Goal: Information Seeking & Learning: Learn about a topic

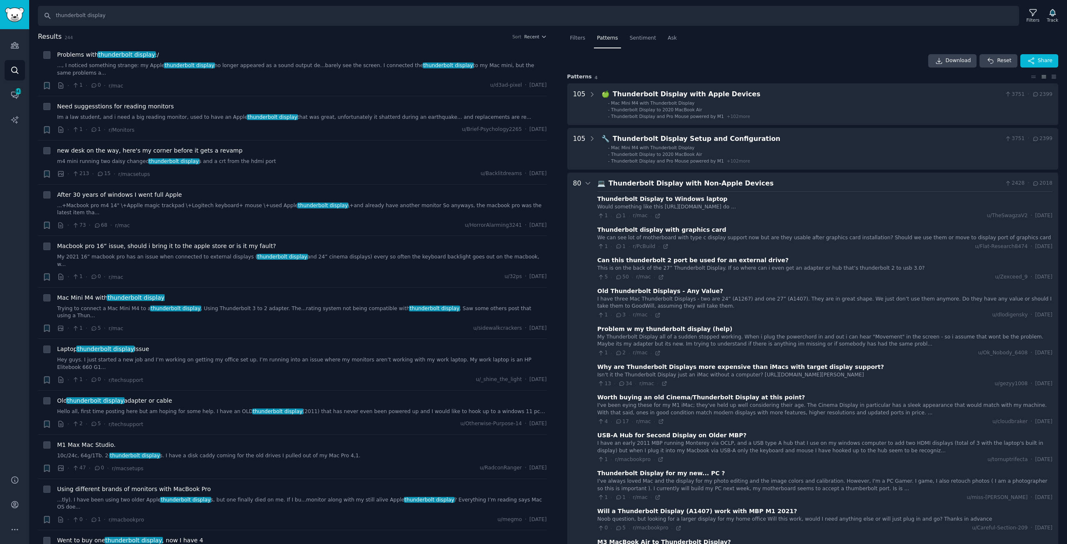
scroll to position [1225, 0]
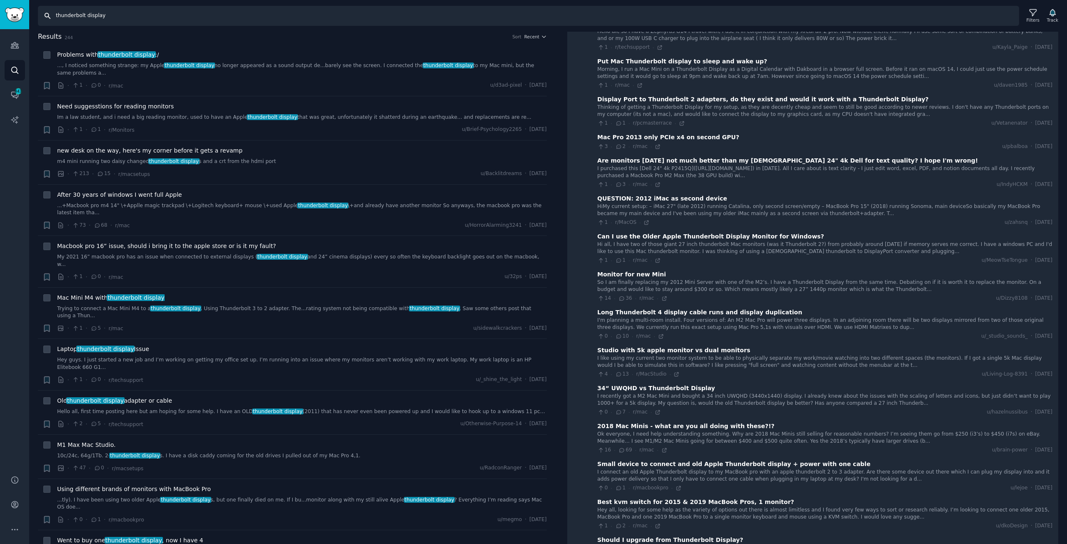
drag, startPoint x: 124, startPoint y: 14, endPoint x: 35, endPoint y: 5, distance: 89.7
click at [11, 0] on html "Advanced Search Audiences Search Conversations 443 AI Reports Help Account More…" at bounding box center [533, 272] width 1067 height 544
type input "소"
type input "t"
type input "thunderbolt monitor"
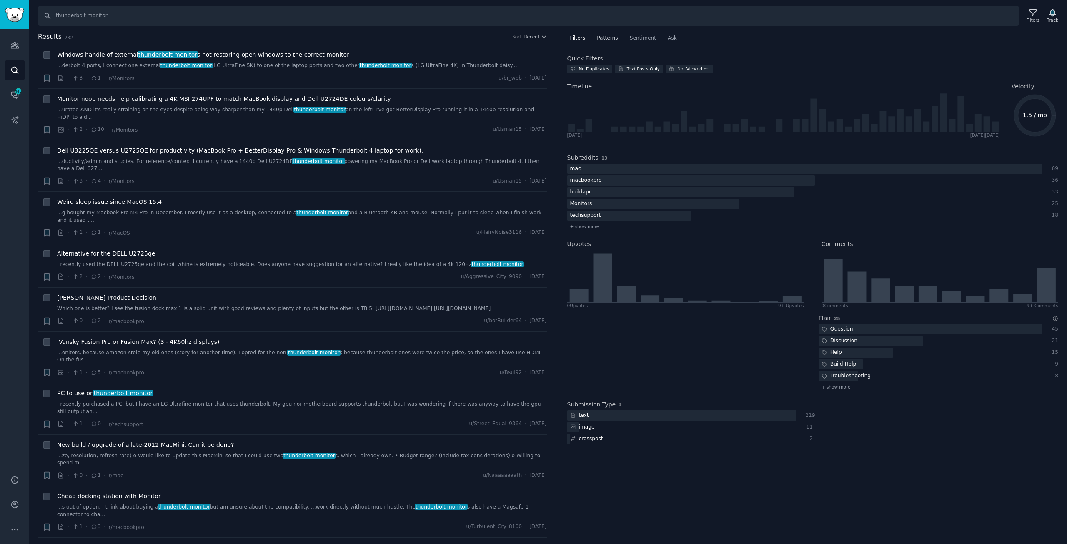
click at [608, 35] on span "Patterns" at bounding box center [607, 39] width 21 height 8
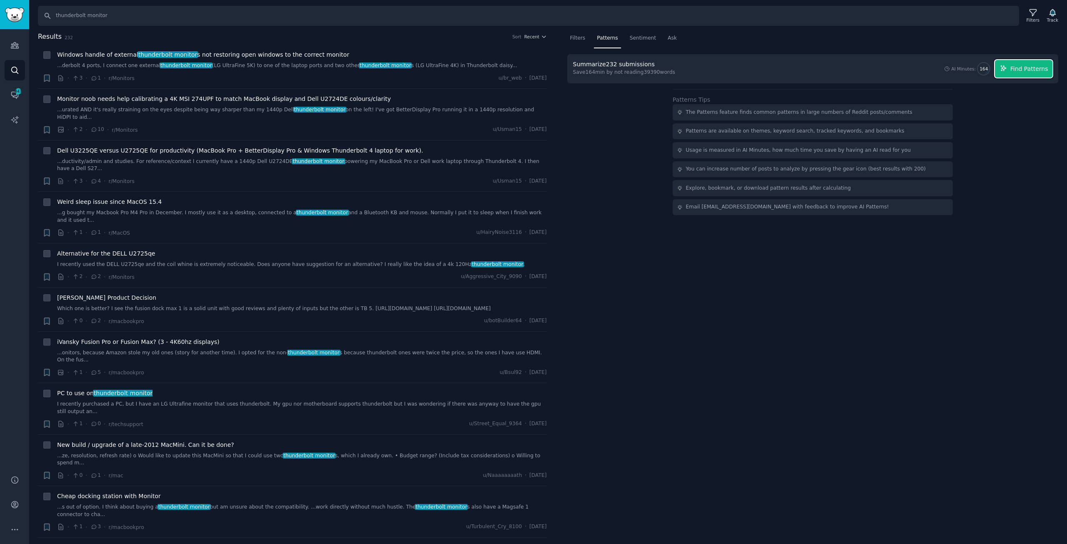
click at [1013, 71] on button "Find Patterns" at bounding box center [1024, 69] width 58 height 18
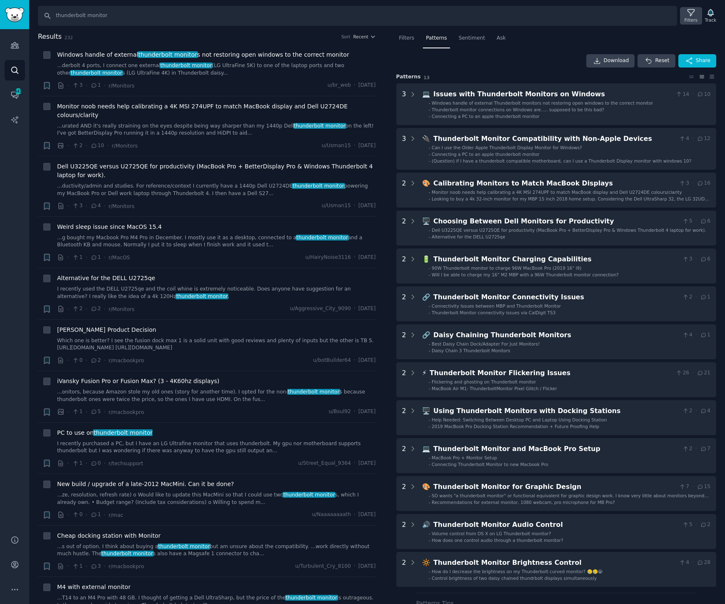
click at [688, 13] on div "Filters" at bounding box center [691, 16] width 22 height 18
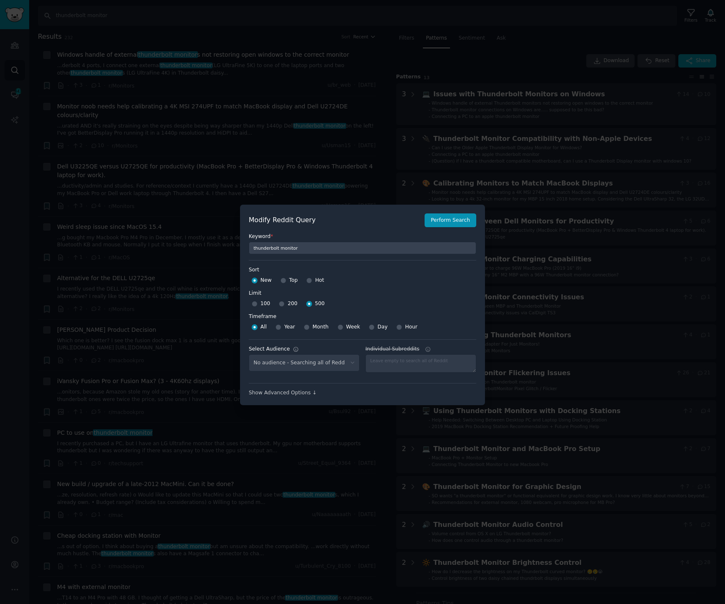
select select "7700d36986"
click at [535, 152] on div at bounding box center [362, 302] width 725 height 604
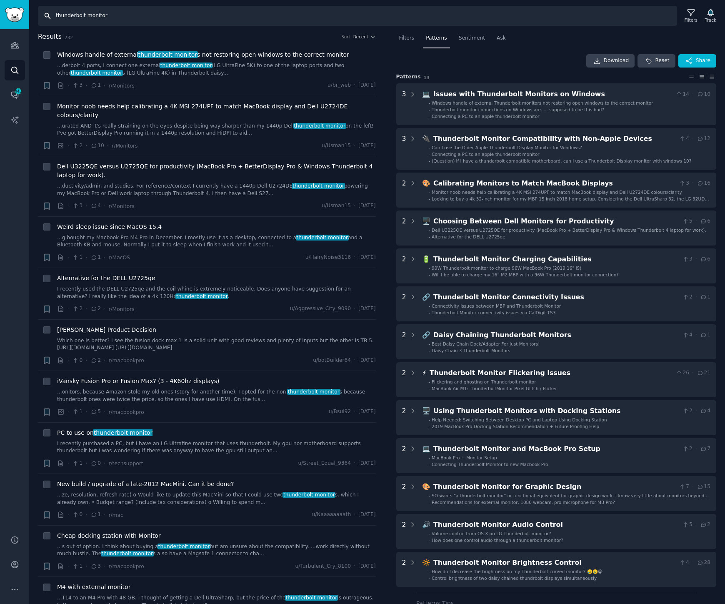
click at [123, 12] on input "thunderbolt monitor" at bounding box center [358, 16] width 640 height 20
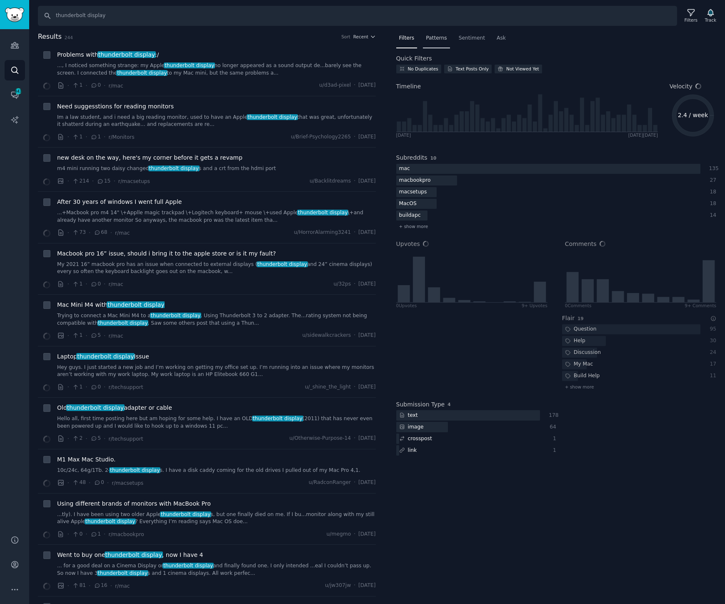
click at [428, 39] on span "Patterns" at bounding box center [436, 39] width 21 height 8
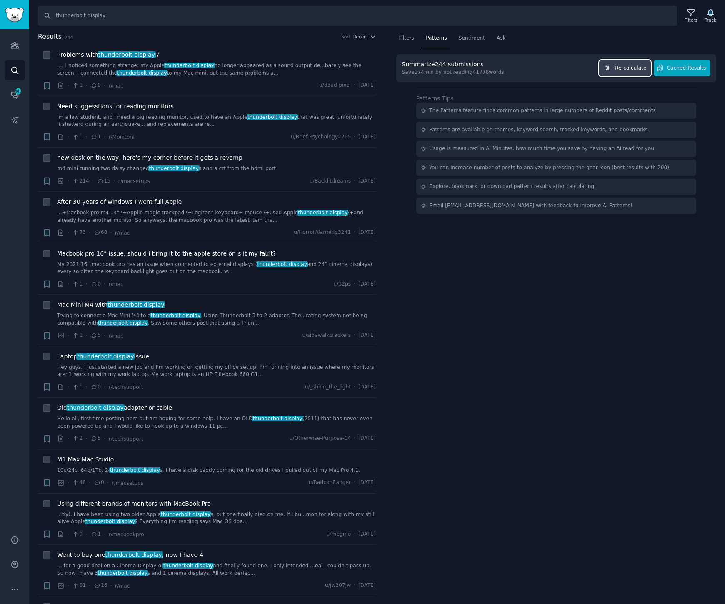
click at [637, 67] on span "Re-calculate" at bounding box center [630, 69] width 31 height 8
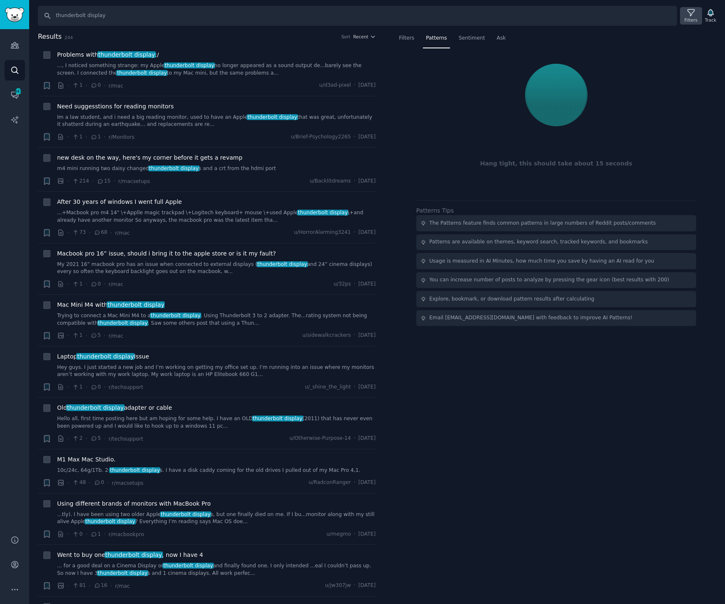
click at [692, 15] on icon at bounding box center [691, 12] width 9 height 9
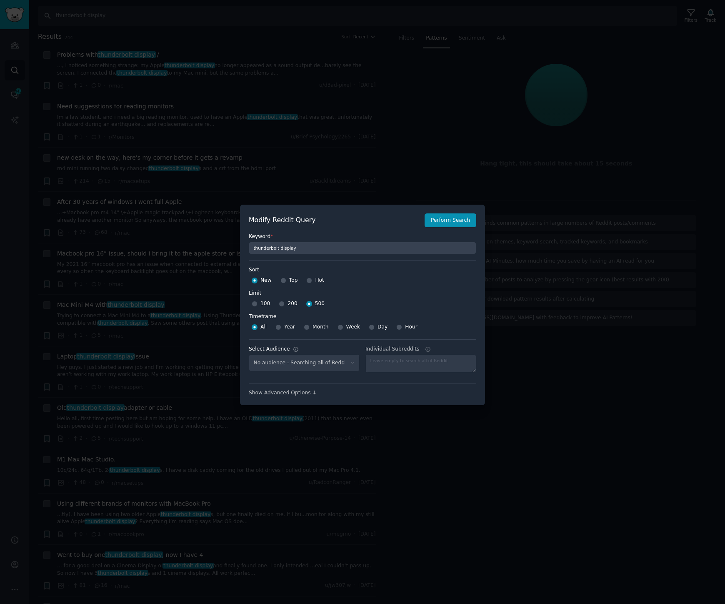
click at [444, 452] on div at bounding box center [362, 302] width 725 height 604
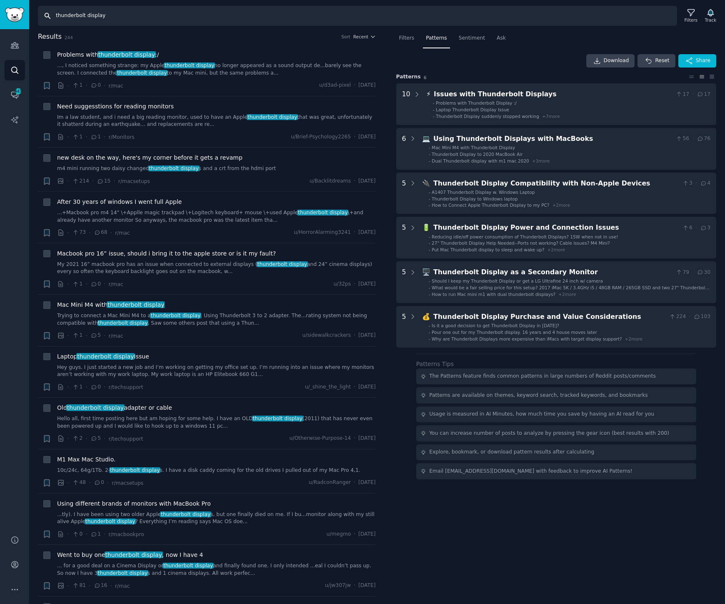
drag, startPoint x: 250, startPoint y: 21, endPoint x: -12, endPoint y: 14, distance: 262.4
click at [0, 14] on html "Advanced Search Audiences Search Conversations 443 AI Reports Help Account More…" at bounding box center [362, 302] width 725 height 604
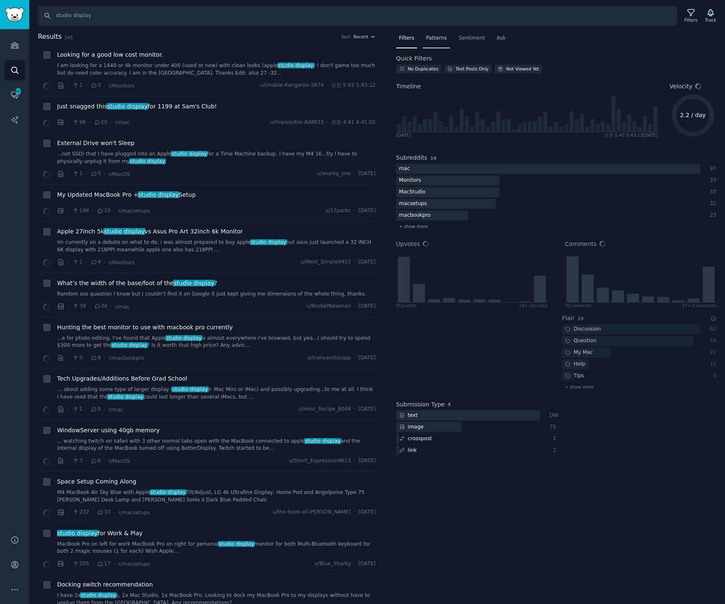
click at [427, 36] on span "Patterns" at bounding box center [436, 39] width 21 height 8
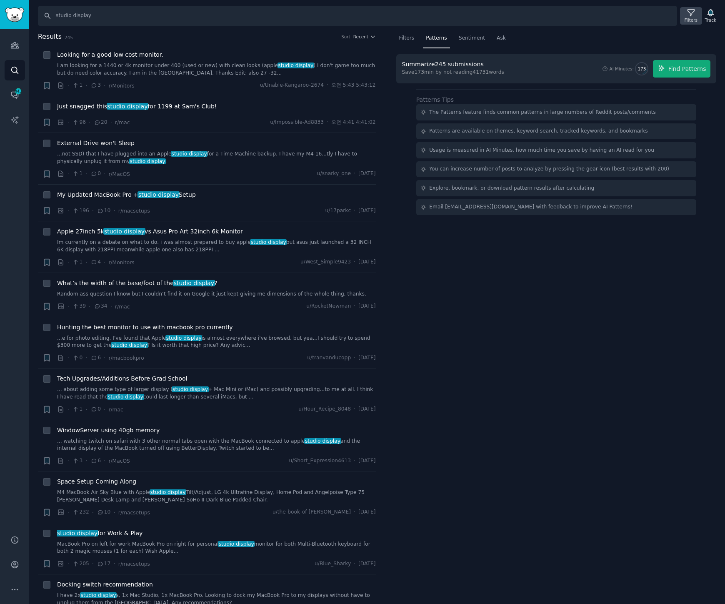
click at [690, 15] on icon at bounding box center [691, 12] width 9 height 9
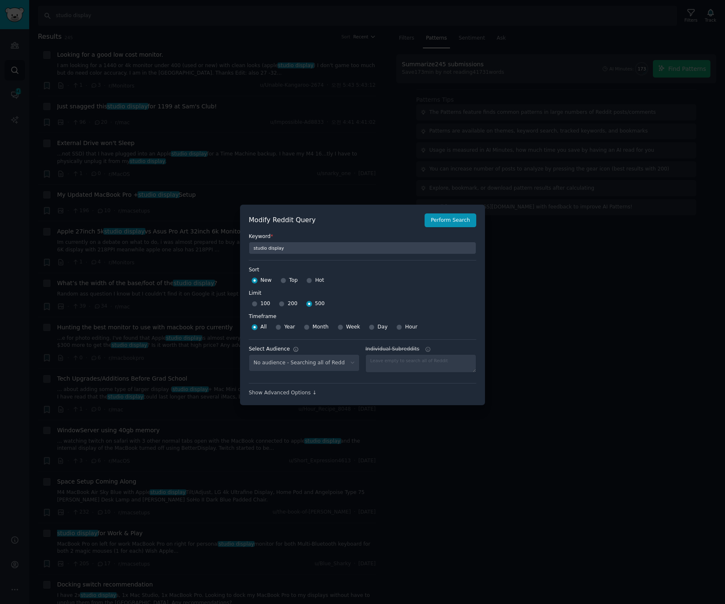
click at [572, 251] on div at bounding box center [362, 302] width 725 height 604
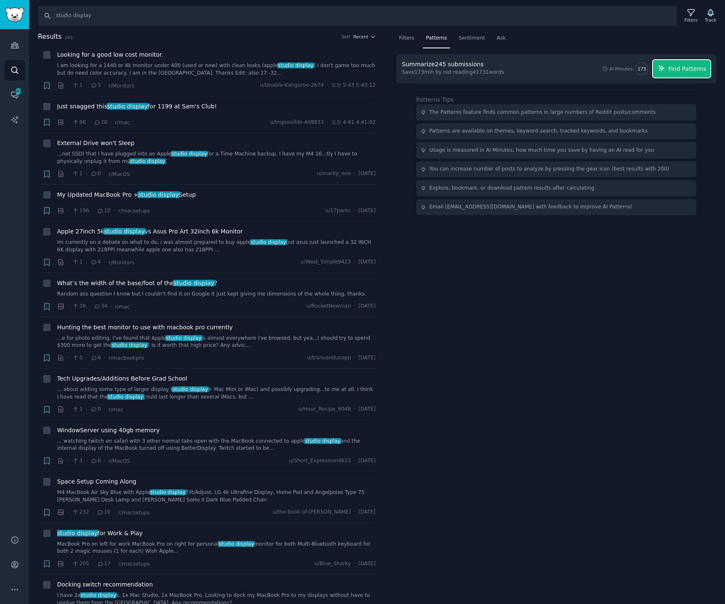
click at [679, 65] on span "Find Patterns" at bounding box center [688, 69] width 38 height 9
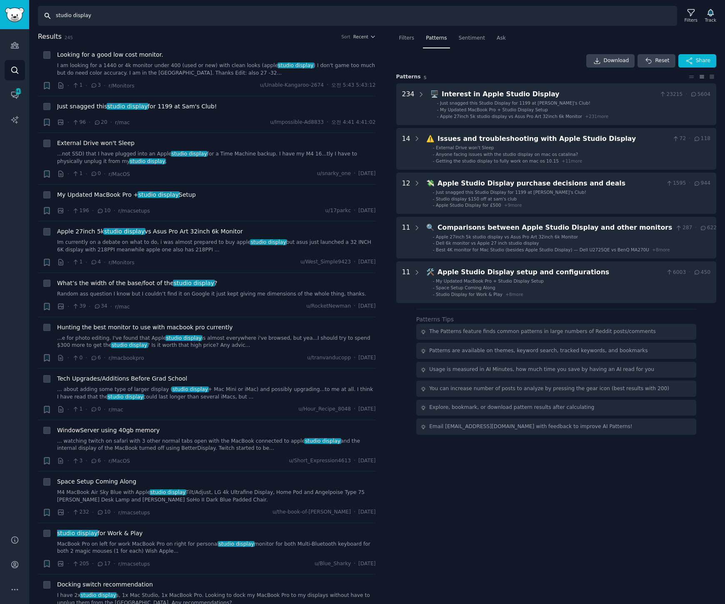
click at [198, 13] on input "studio display" at bounding box center [358, 16] width 640 height 20
type input "s"
type input "apple studio"
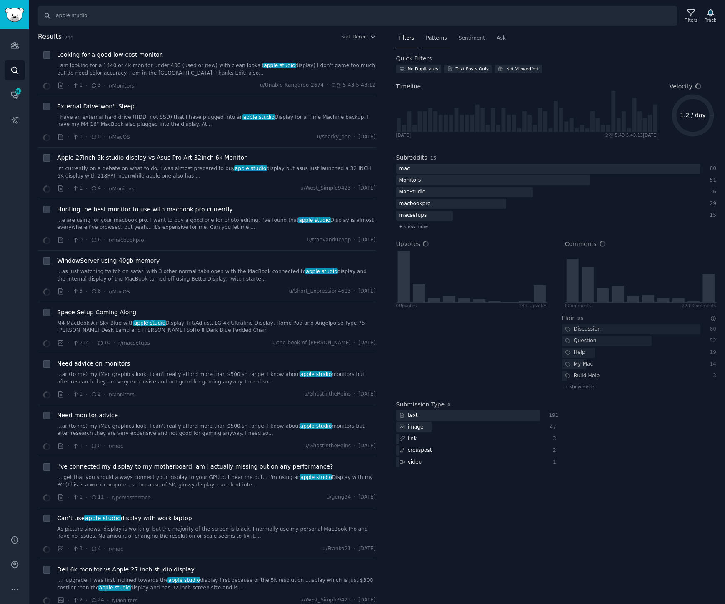
click at [433, 38] on span "Patterns" at bounding box center [436, 39] width 21 height 8
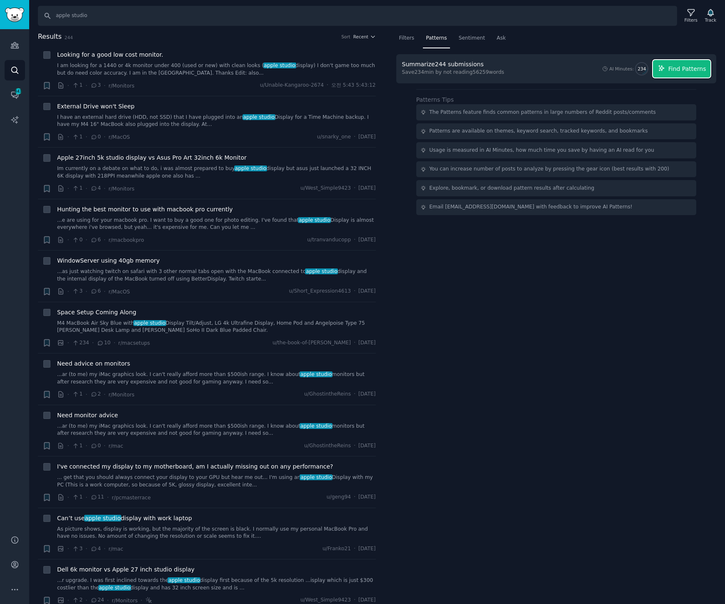
click at [690, 70] on span "Find Patterns" at bounding box center [688, 69] width 38 height 9
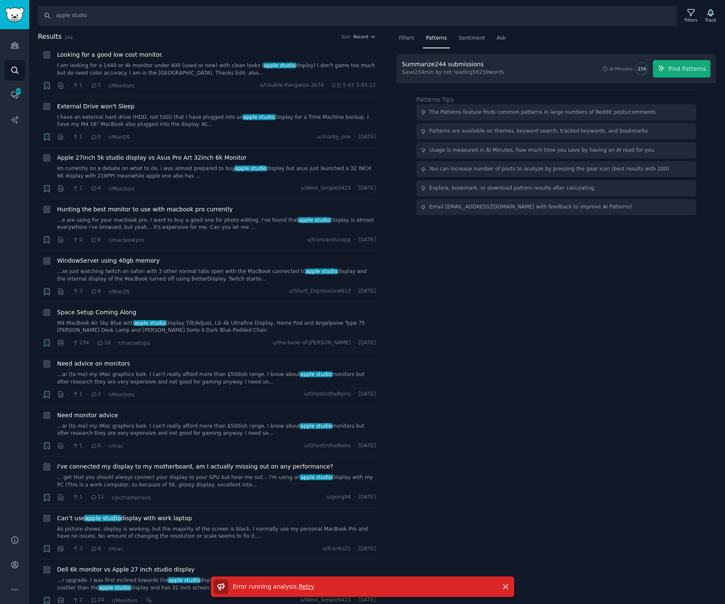
click at [389, 544] on div "Error running analysis . Retry" at bounding box center [355, 587] width 282 height 15
click at [299, 544] on span "Retry" at bounding box center [306, 586] width 15 height 7
click at [494, 314] on div "Filters Patterns Sentiment Ask Summarize 244 submissions Save 234 min by not re…" at bounding box center [557, 318] width 338 height 573
